Goal: Find specific page/section: Find specific page/section

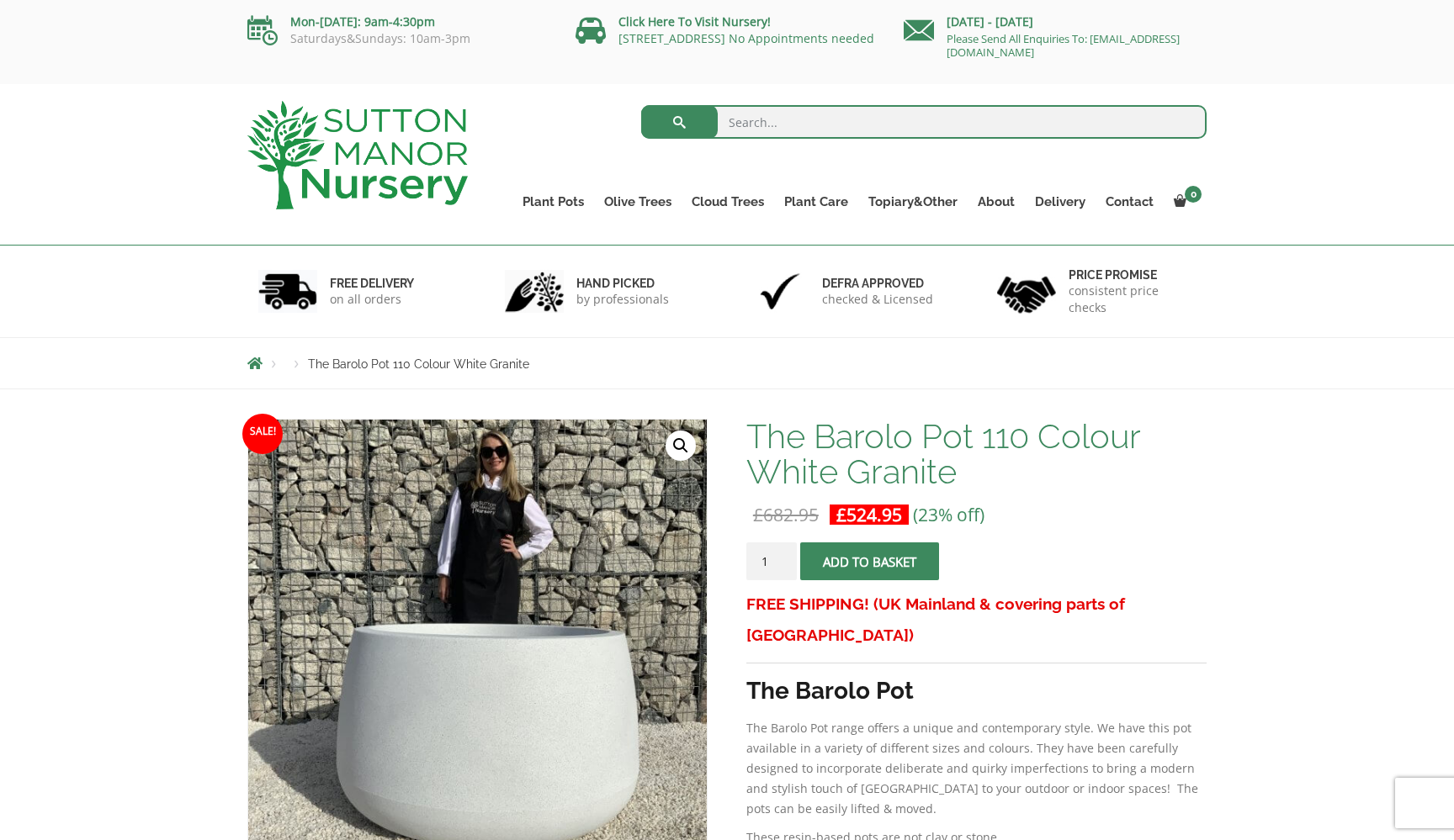
click at [764, 129] on input "search" at bounding box center [924, 121] width 566 height 34
type input "barolo 120"
click at [679, 122] on button "submit" at bounding box center [679, 121] width 77 height 34
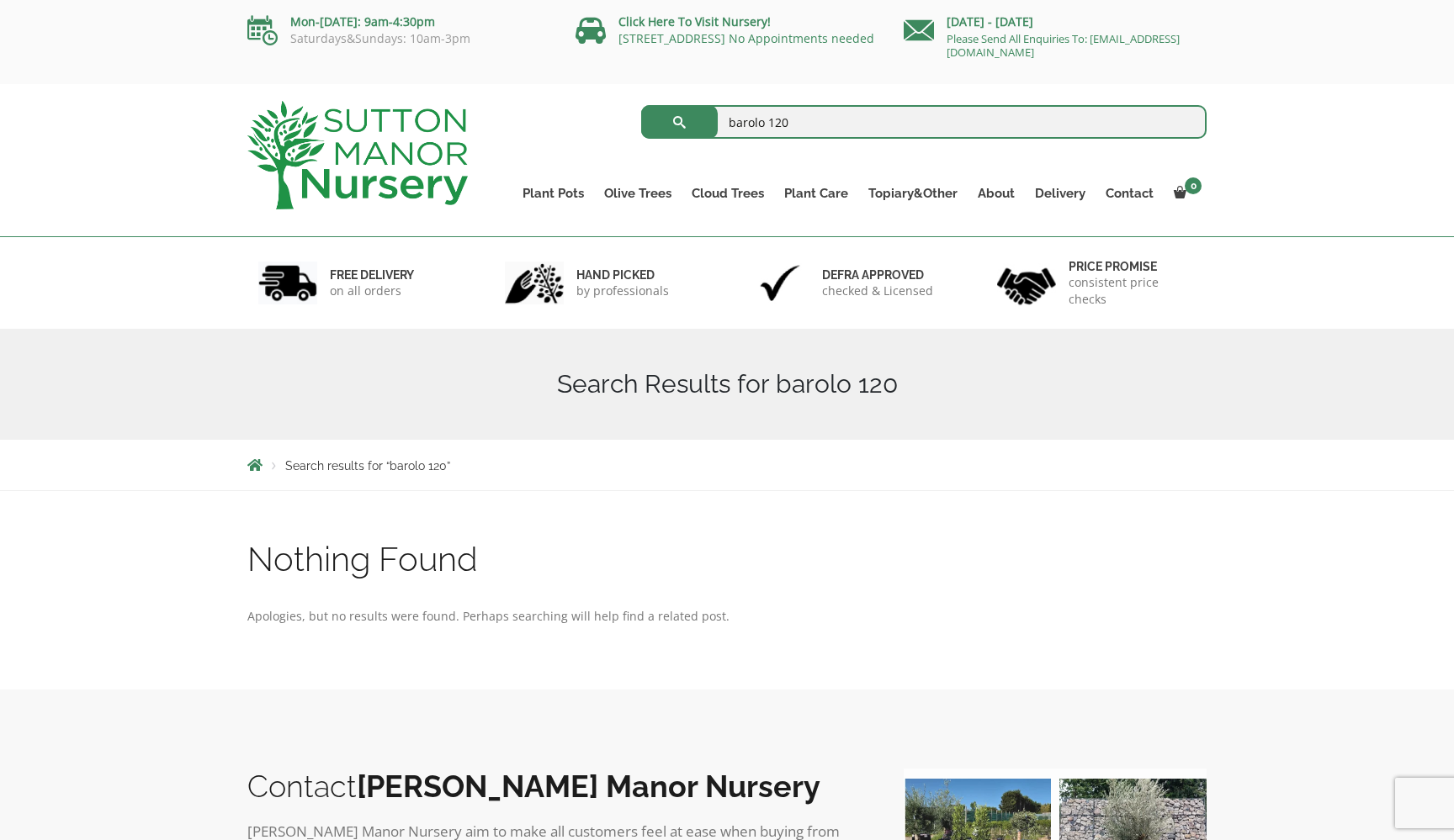
click at [825, 123] on input "barolo 120" at bounding box center [924, 121] width 566 height 34
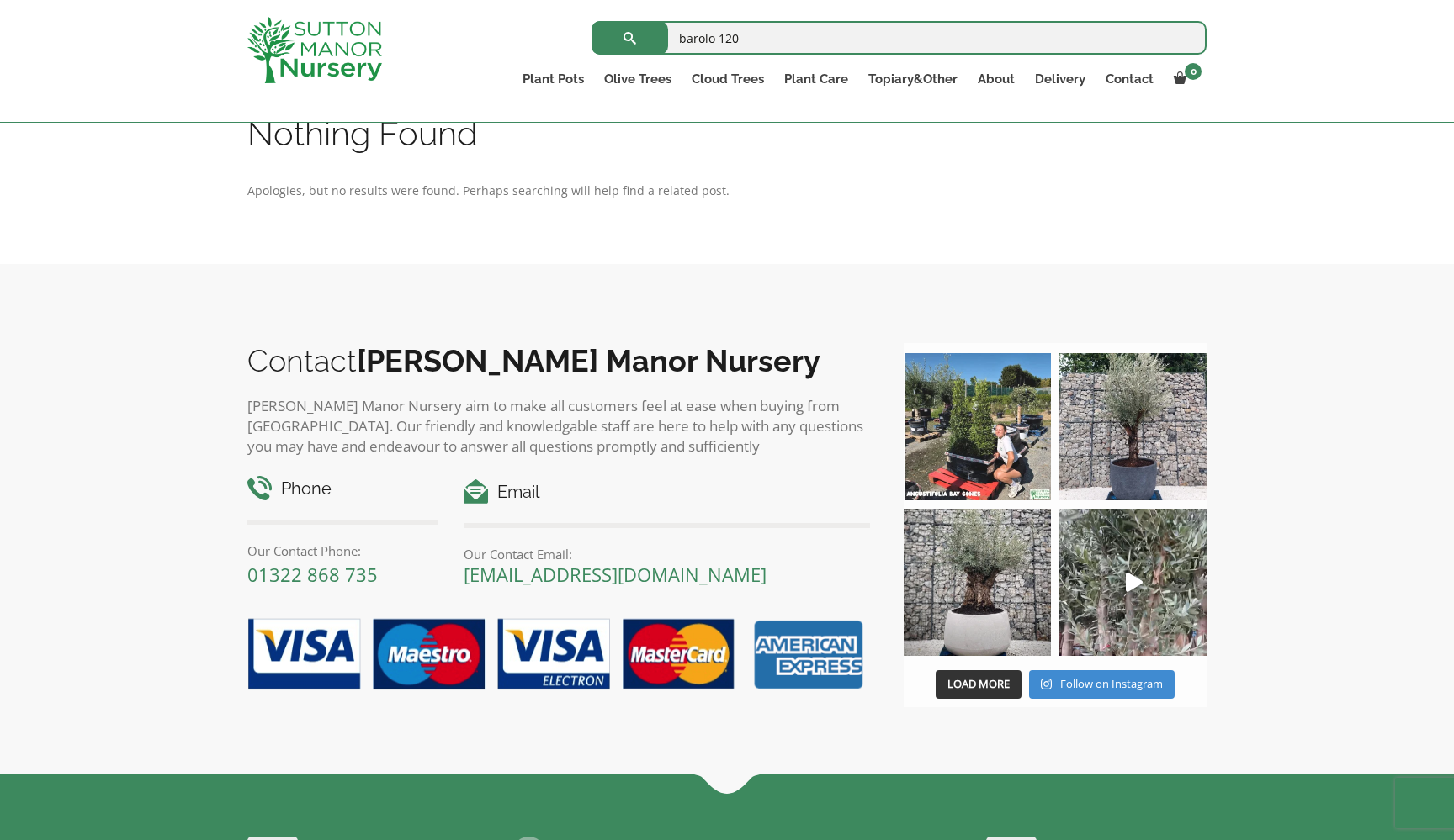
scroll to position [399, 0]
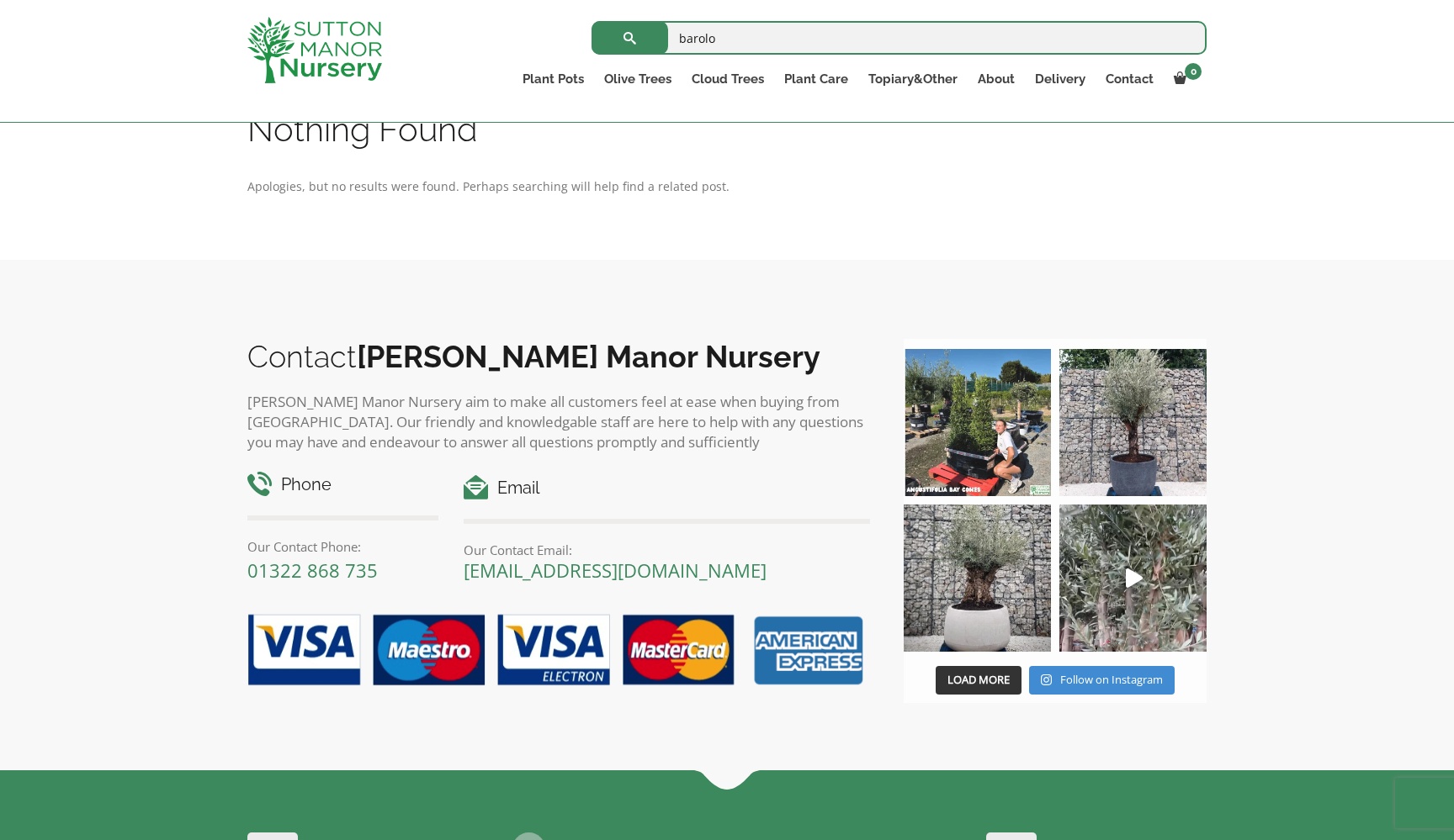
type input "barolo"
click at [629, 38] on button "submit" at bounding box center [629, 38] width 77 height 34
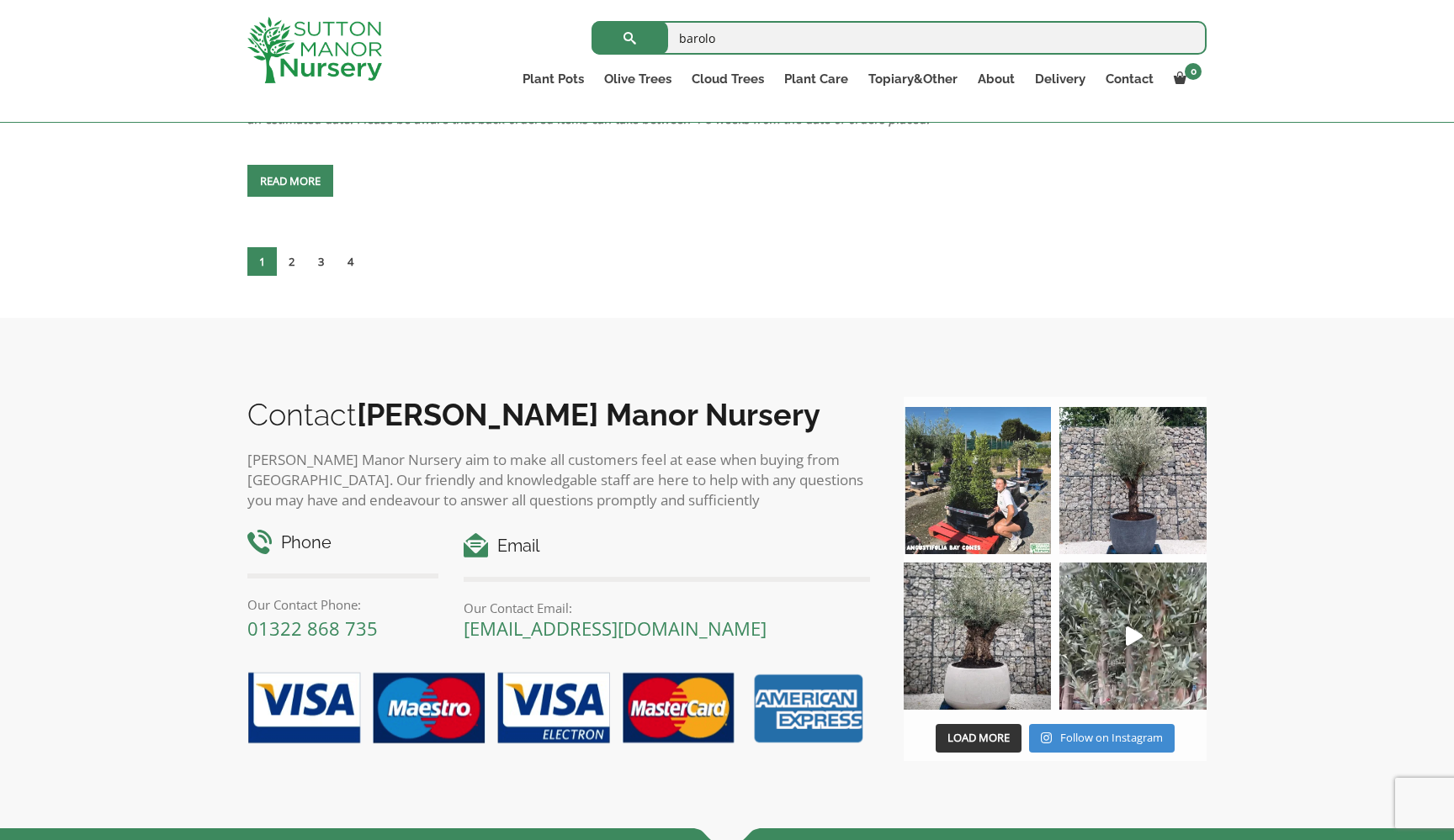
scroll to position [7655, 0]
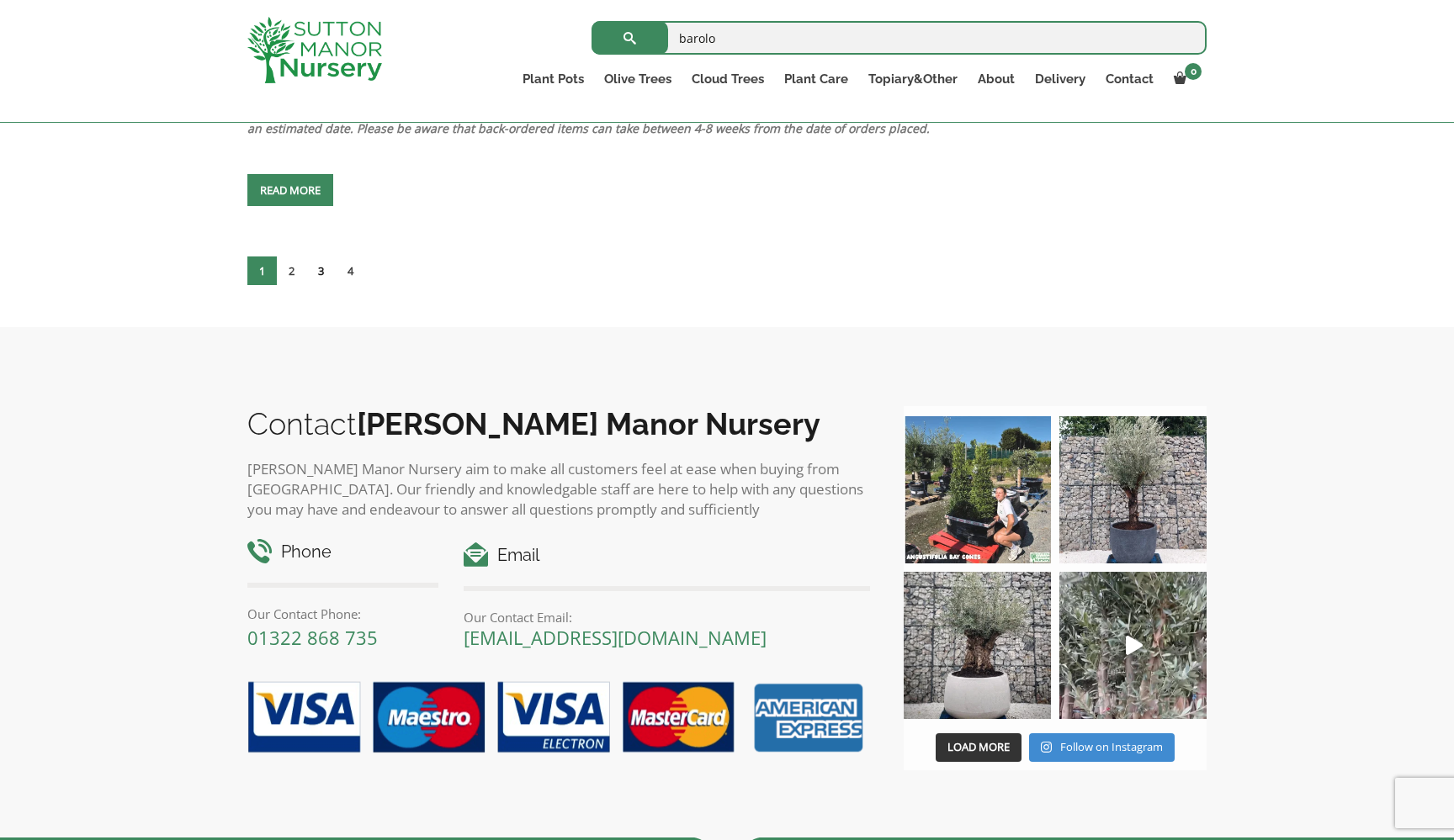
click at [328, 286] on link "3" at bounding box center [321, 270] width 29 height 28
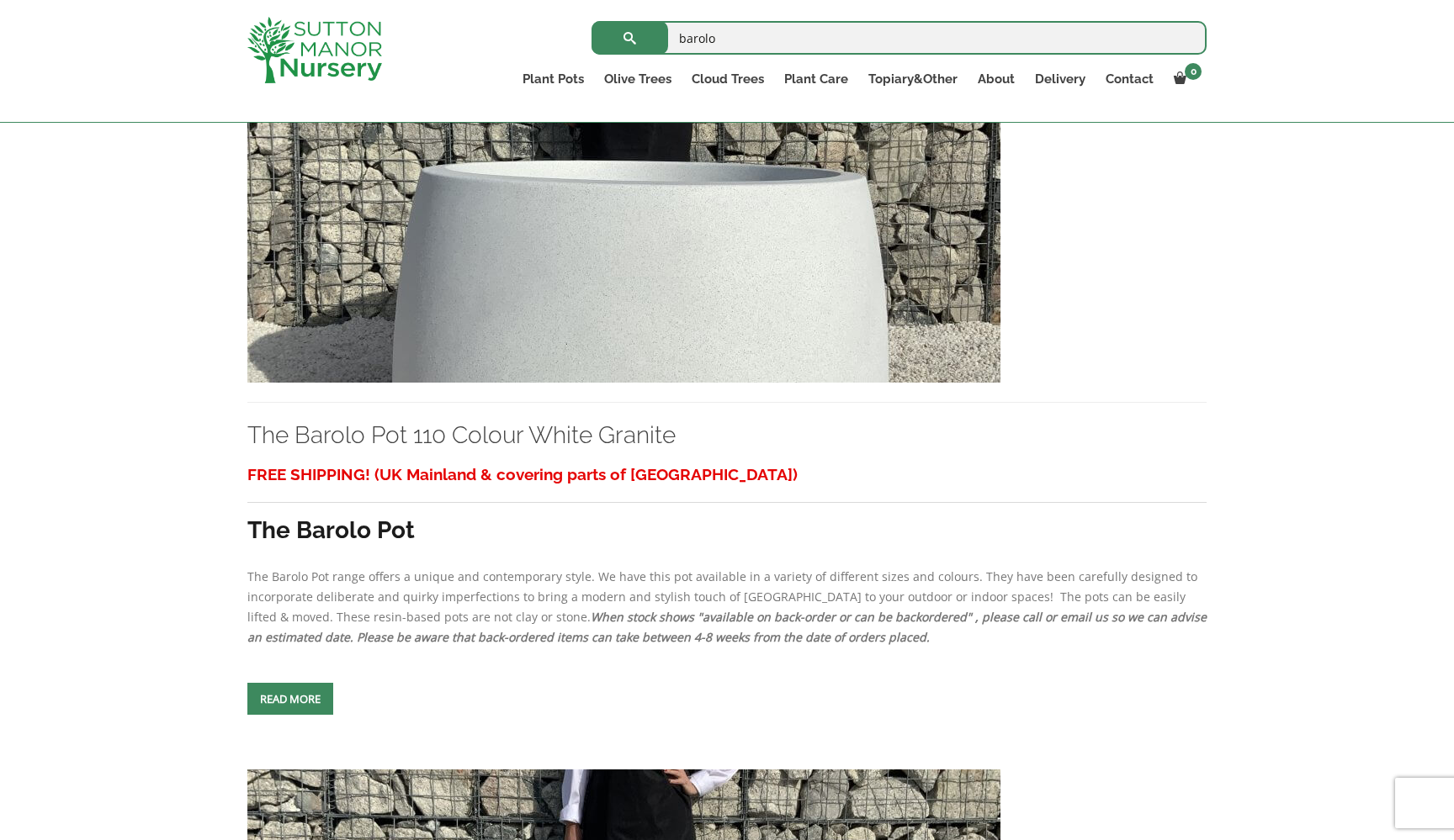
scroll to position [1832, 0]
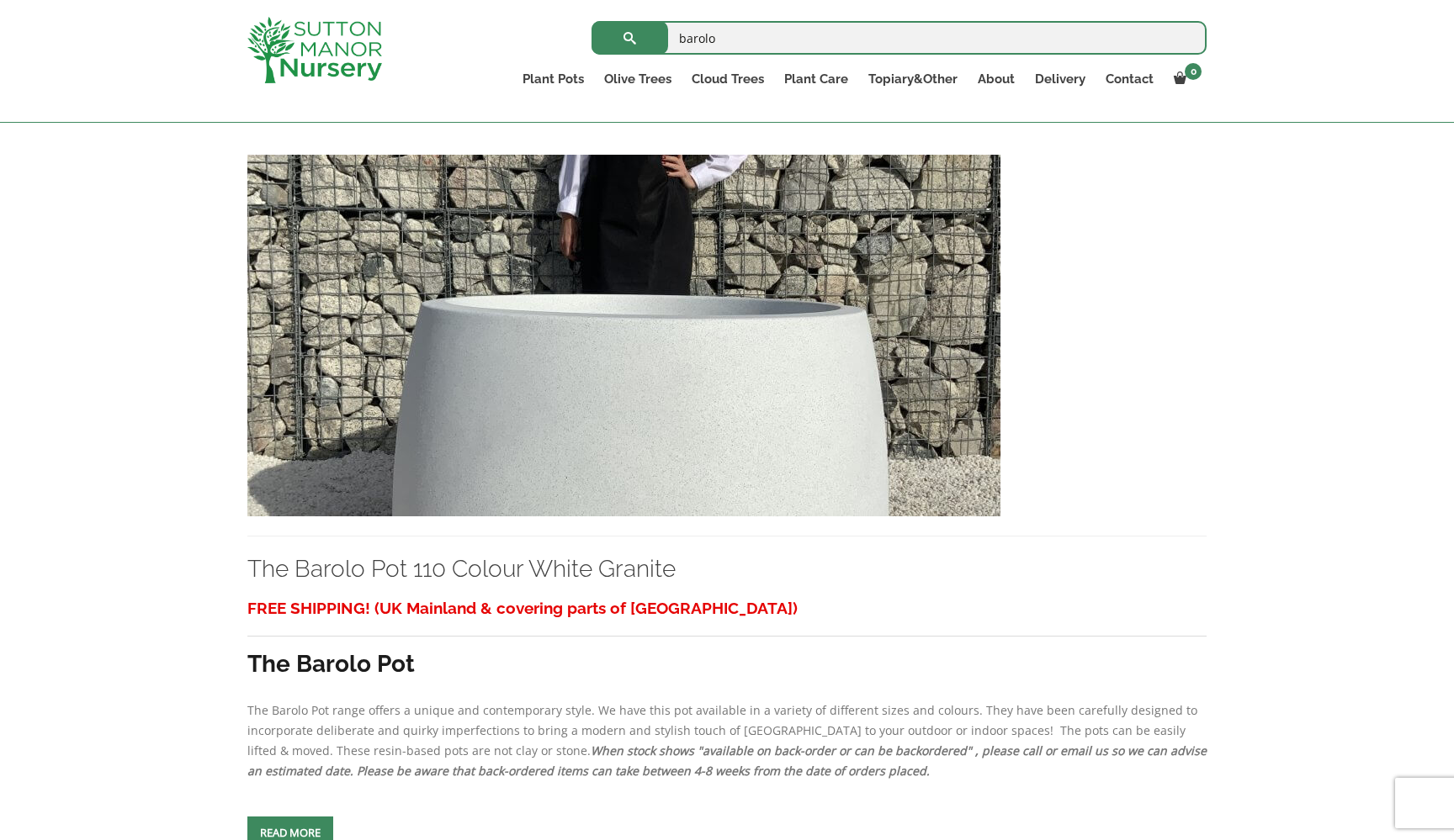
click at [738, 39] on input "barolo" at bounding box center [898, 38] width 615 height 34
type input "barolo 125"
click at [629, 38] on button "submit" at bounding box center [629, 38] width 77 height 34
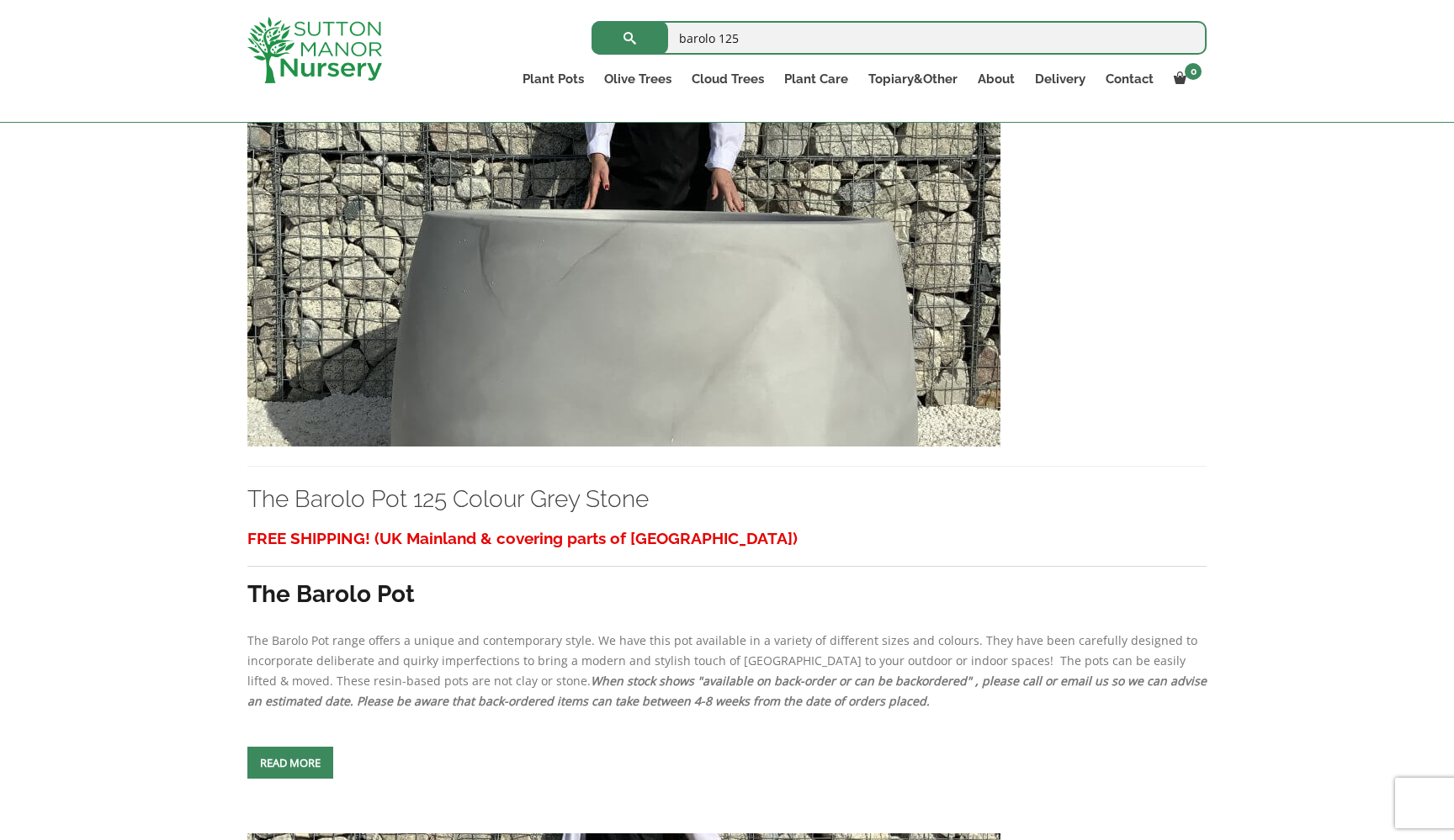
scroll to position [2650, 0]
click at [764, 432] on img at bounding box center [624, 266] width 753 height 361
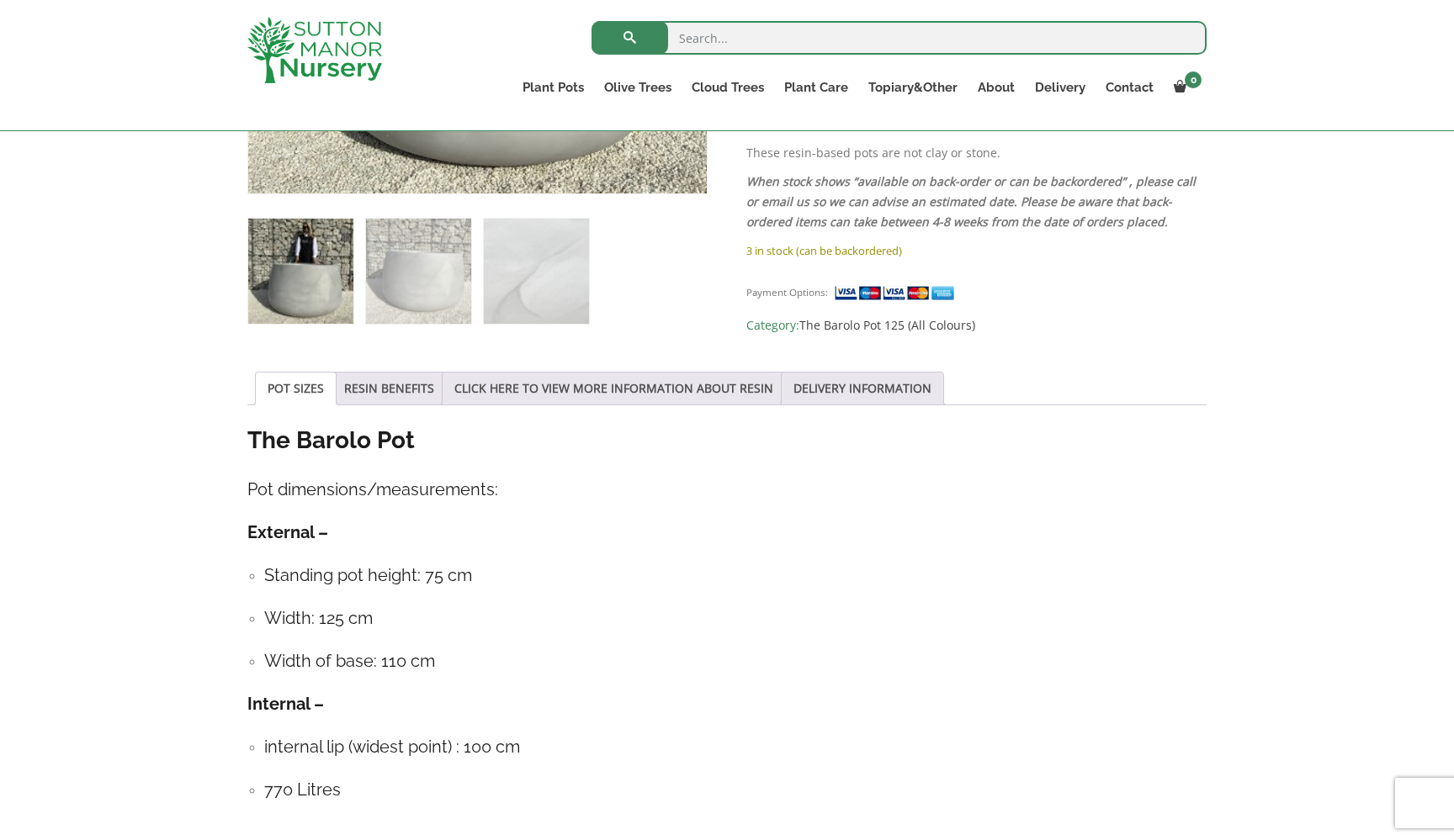
scroll to position [635, 0]
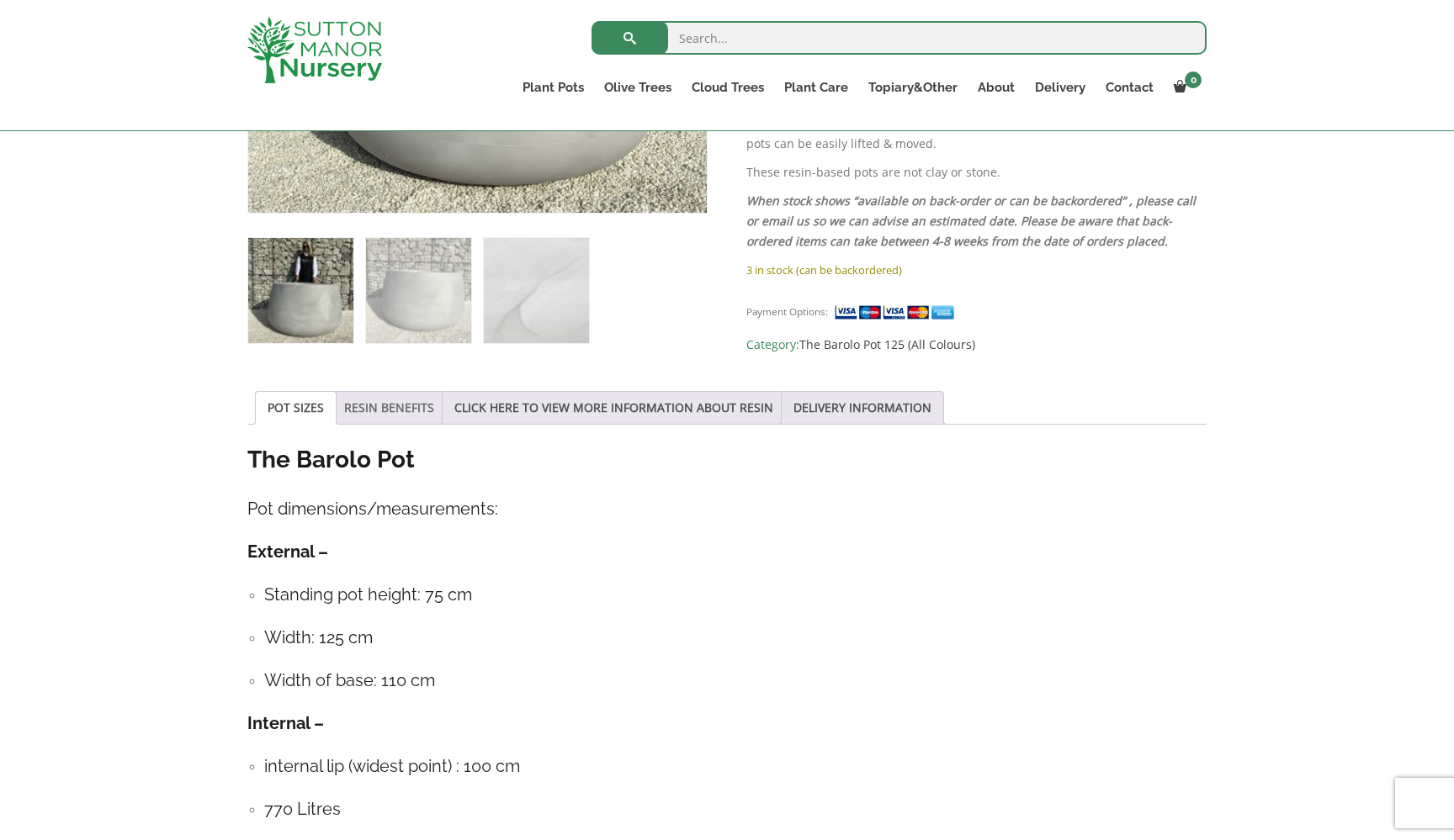
click at [405, 405] on link "RESIN BENEFITS" at bounding box center [389, 408] width 90 height 32
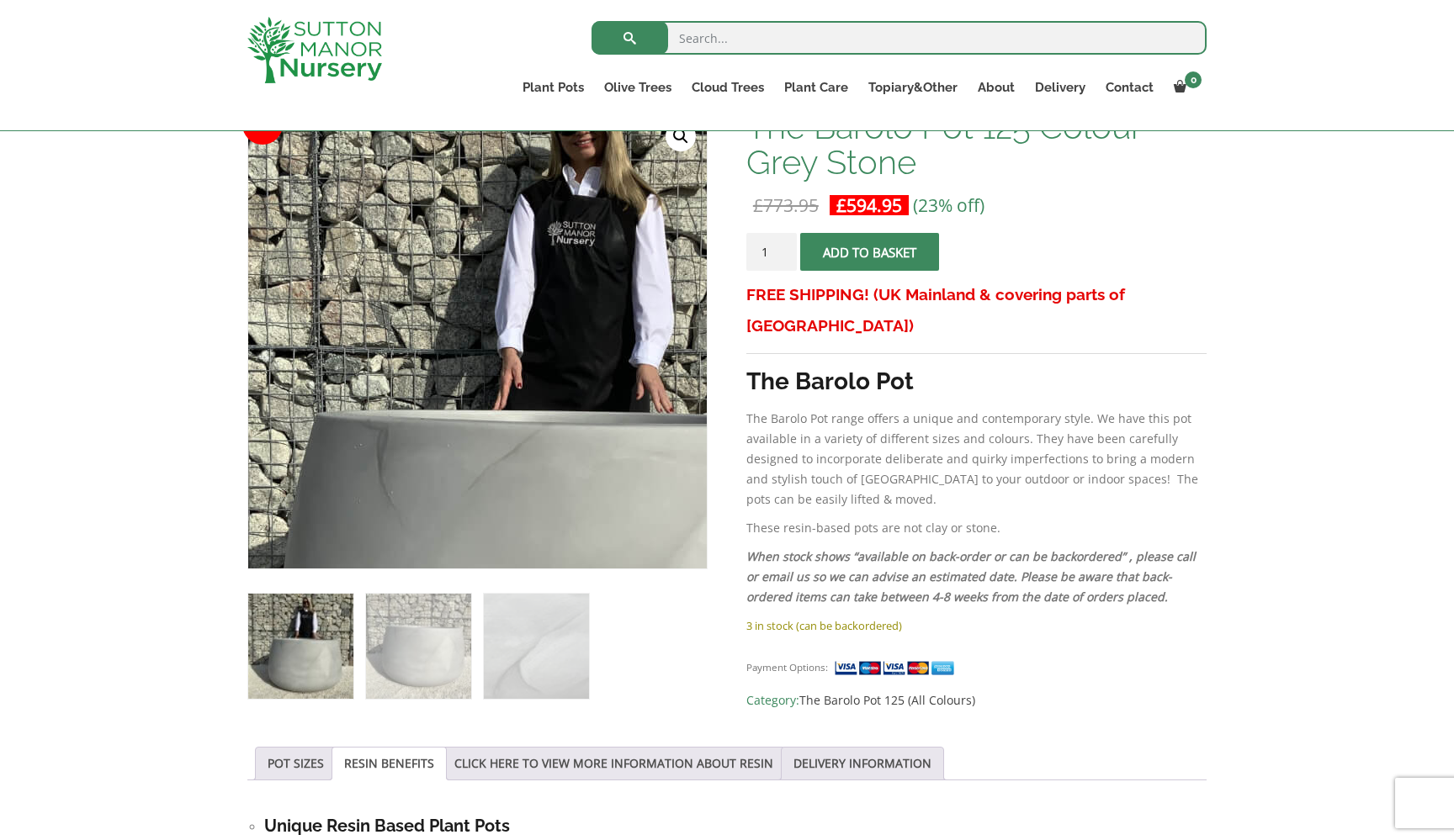
scroll to position [280, 0]
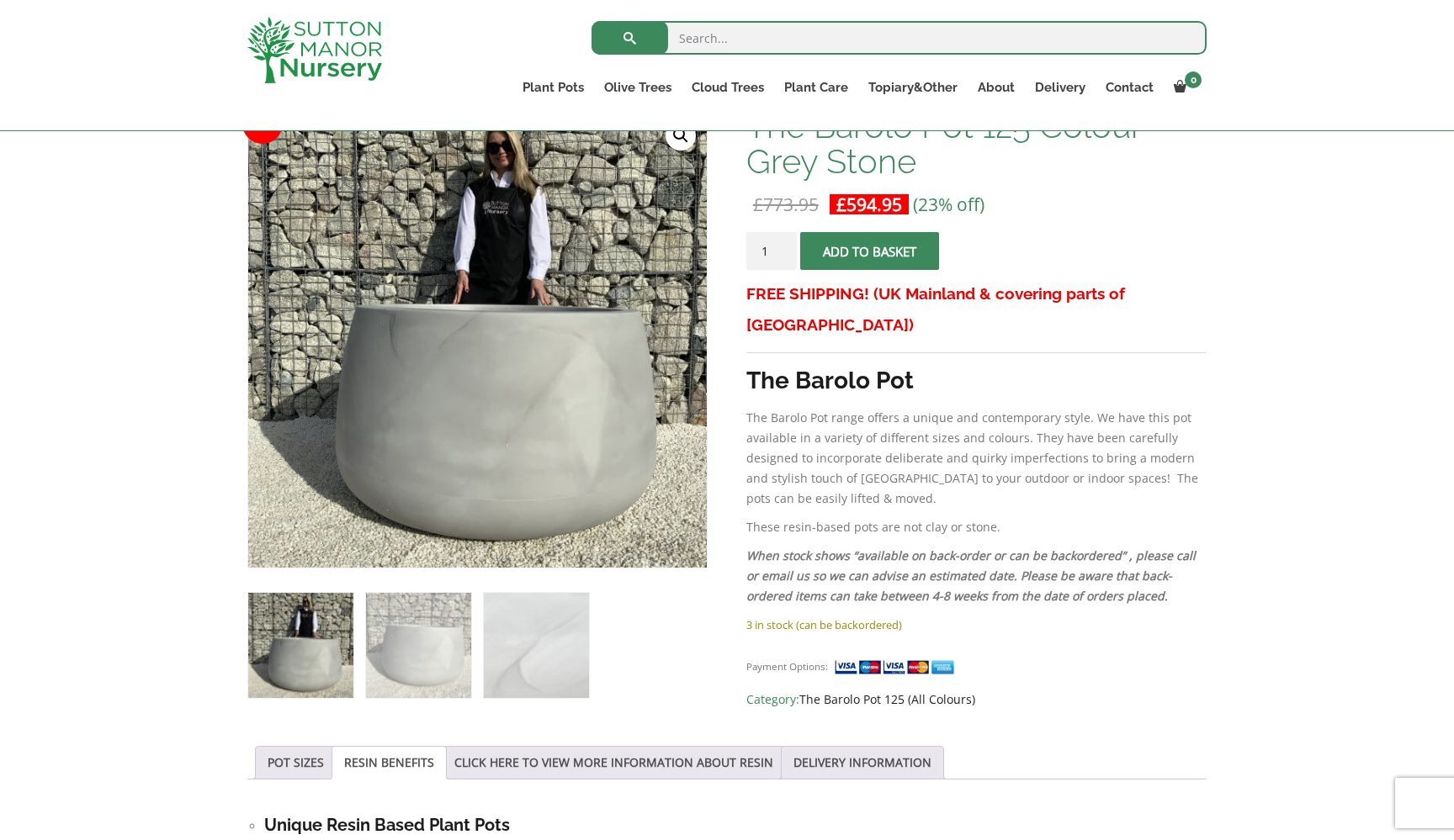
click at [859, 691] on link "The Barolo Pot 125 (All Colours)" at bounding box center [887, 699] width 176 height 16
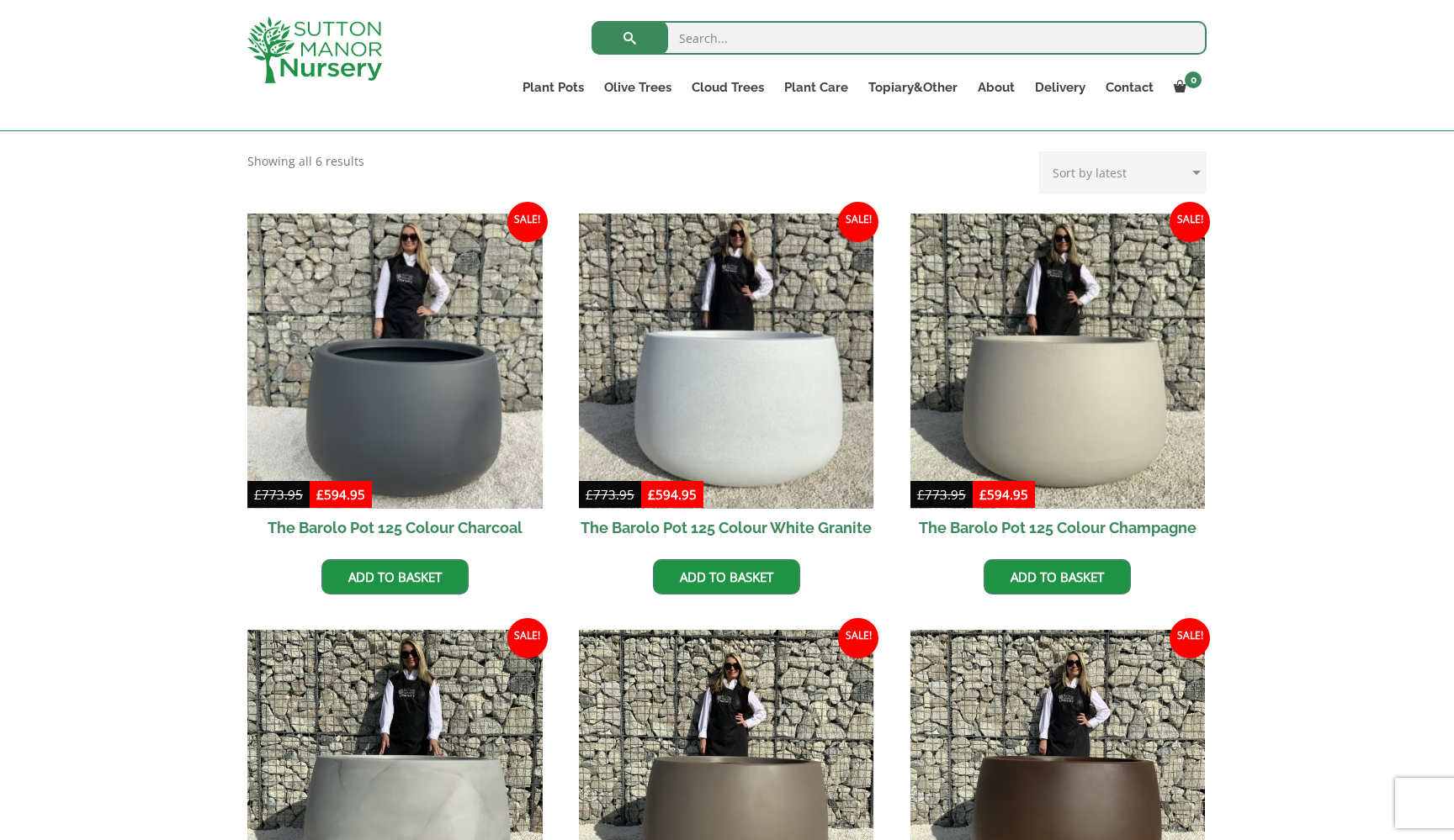
scroll to position [347, 0]
